Goal: Transaction & Acquisition: Purchase product/service

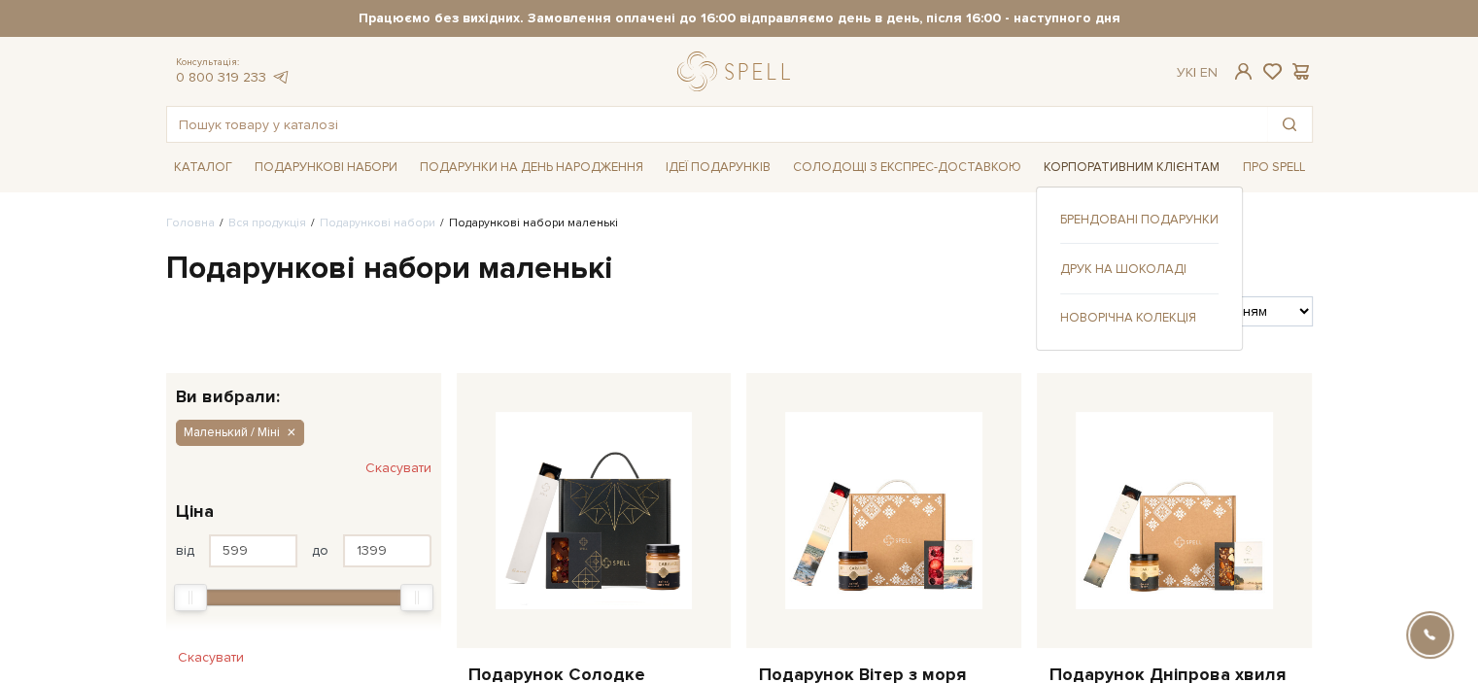
click at [1096, 159] on link "Корпоративним клієнтам" at bounding box center [1131, 168] width 191 height 30
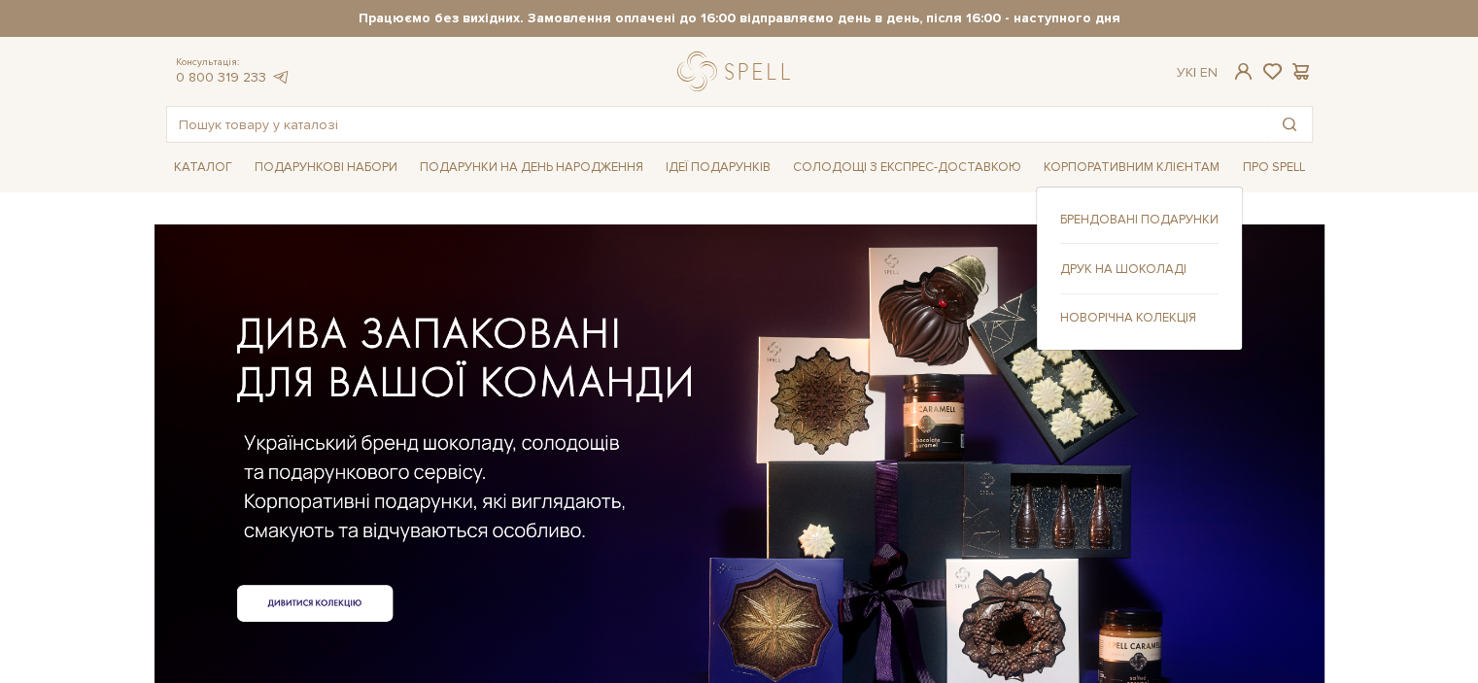
click at [1123, 215] on link "Брендовані подарунки" at bounding box center [1139, 219] width 158 height 17
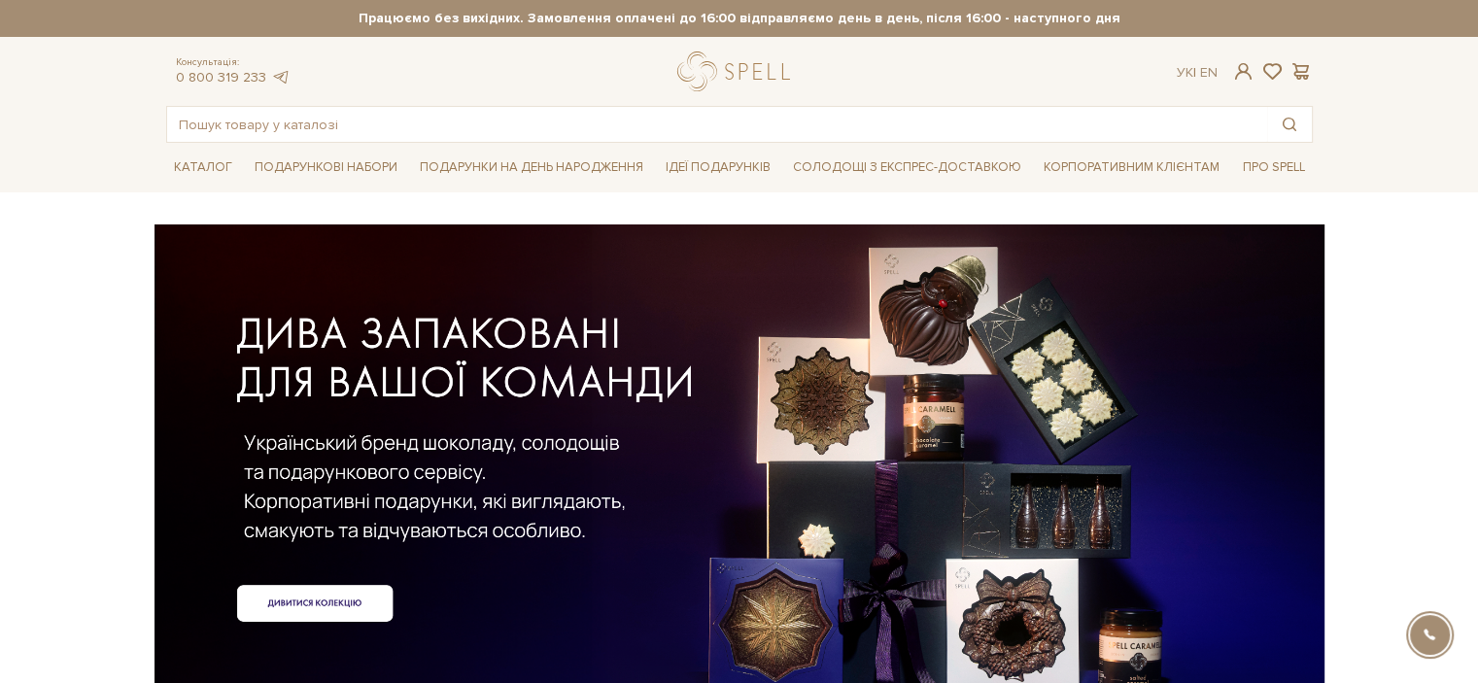
click at [320, 597] on div at bounding box center [739, 432] width 1147 height 435
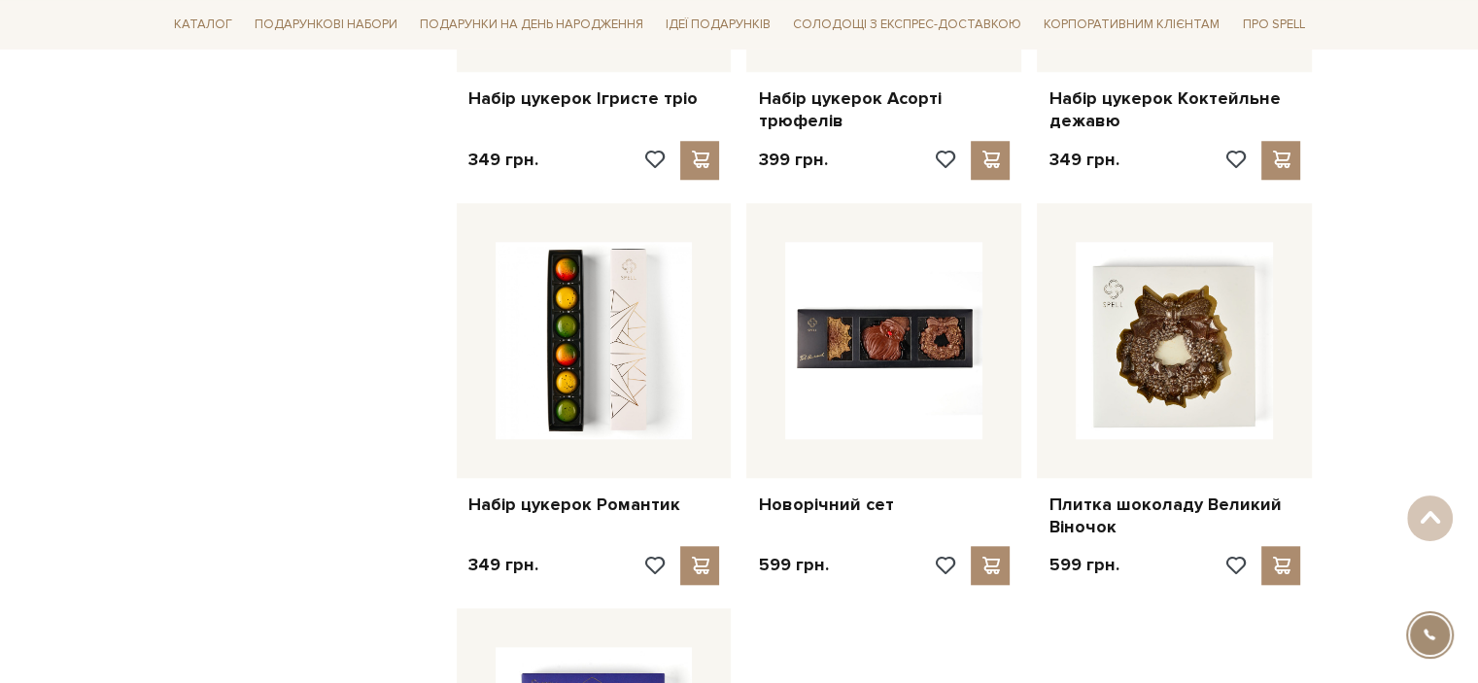
scroll to position [2041, 0]
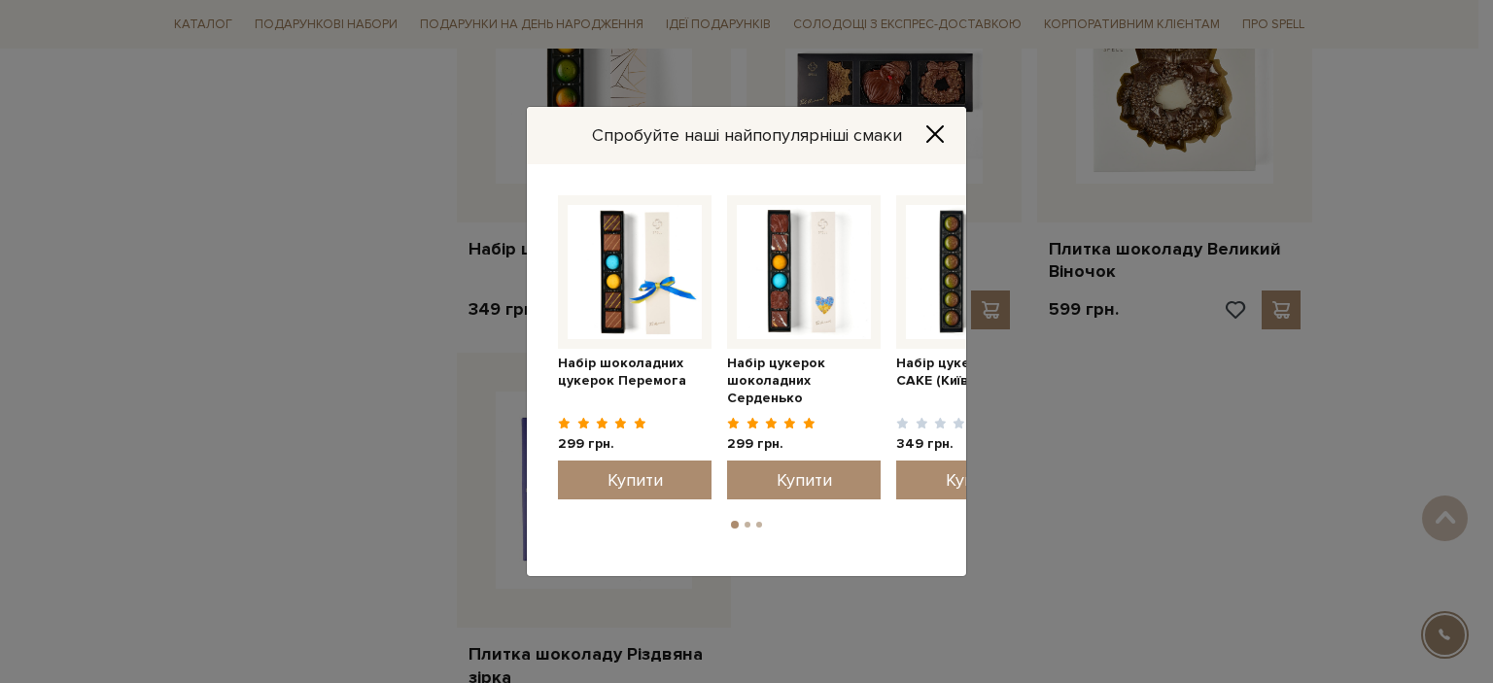
click at [941, 124] on icon "Close" at bounding box center [934, 133] width 19 height 19
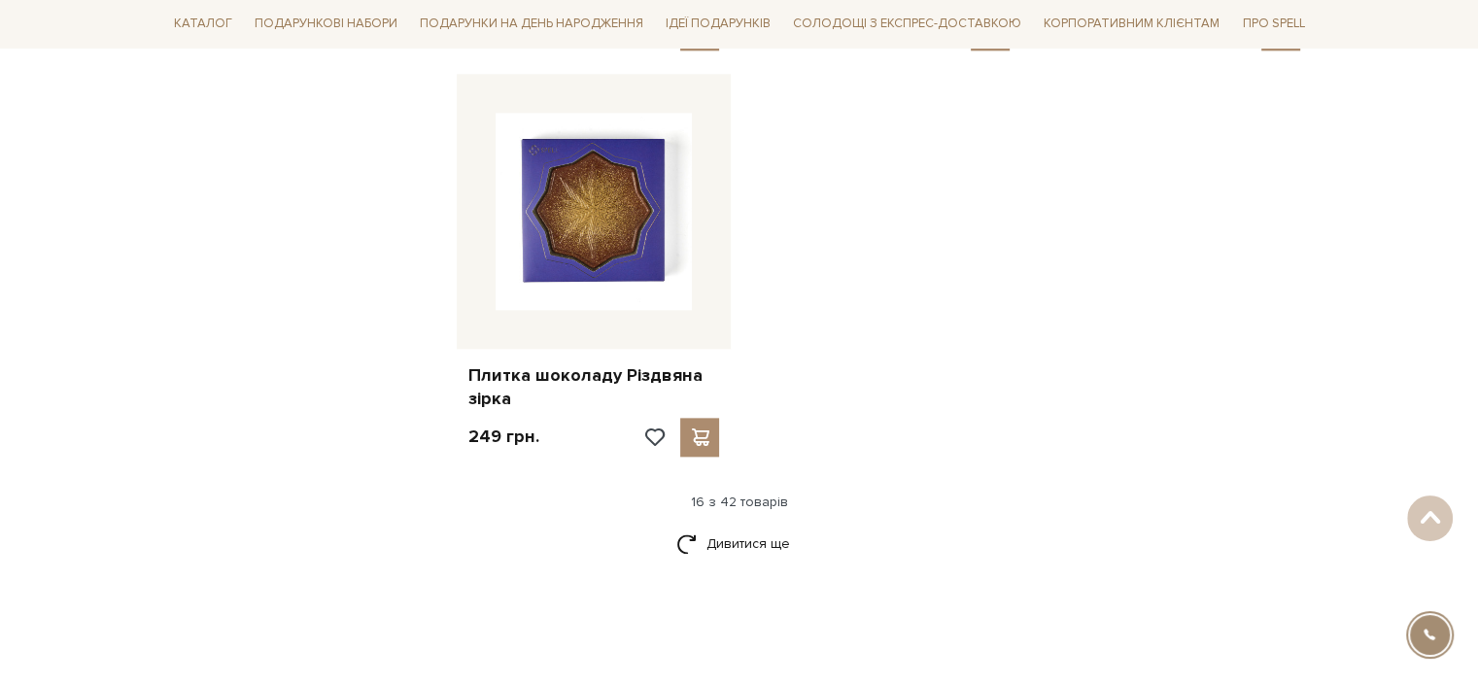
scroll to position [2429, 0]
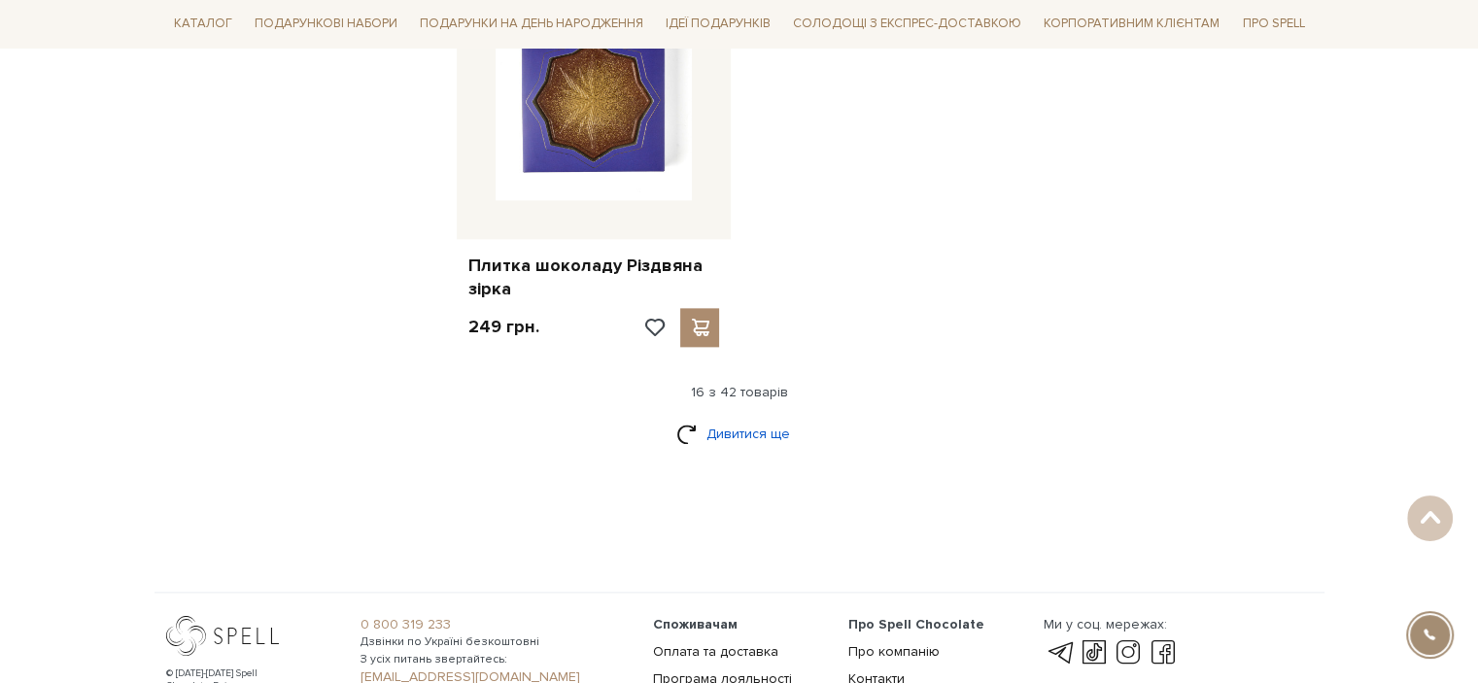
click at [746, 428] on link "Дивитися ще" at bounding box center [739, 434] width 126 height 34
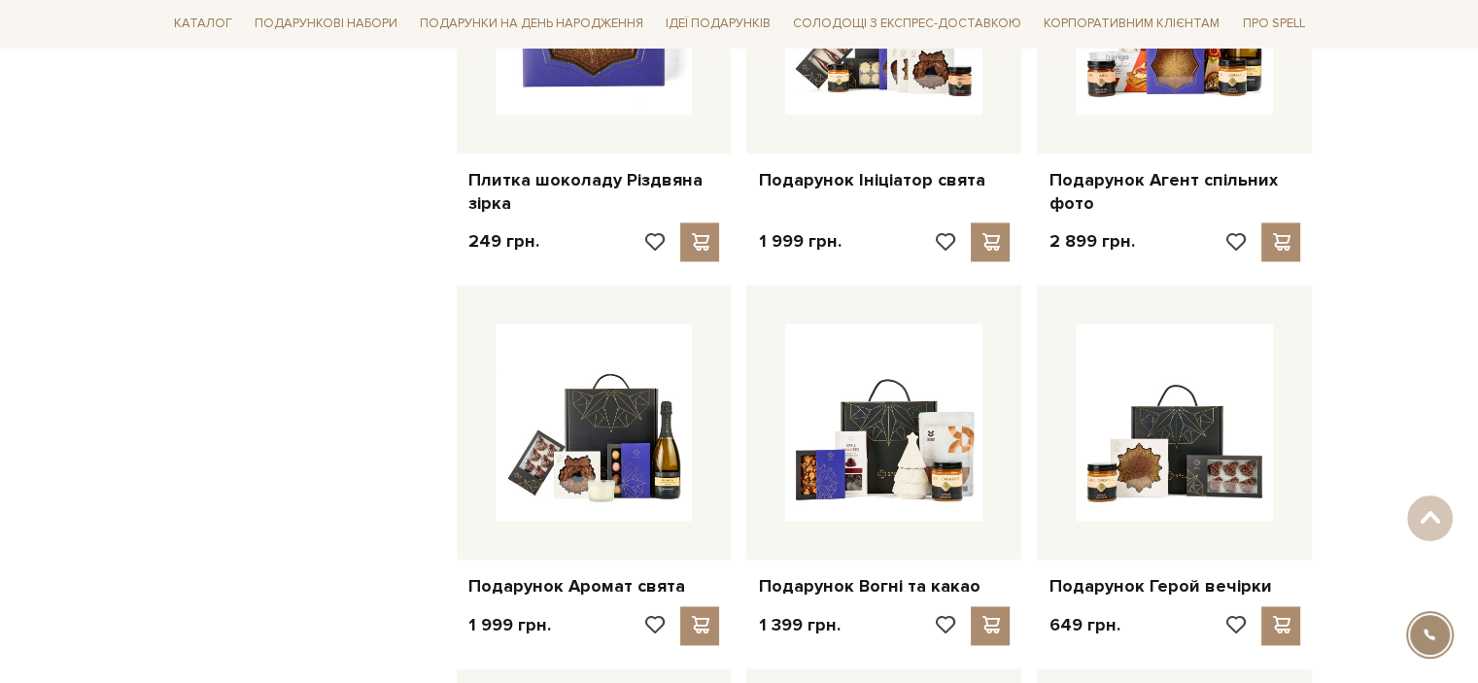
scroll to position [2624, 0]
